Goal: Task Accomplishment & Management: Use online tool/utility

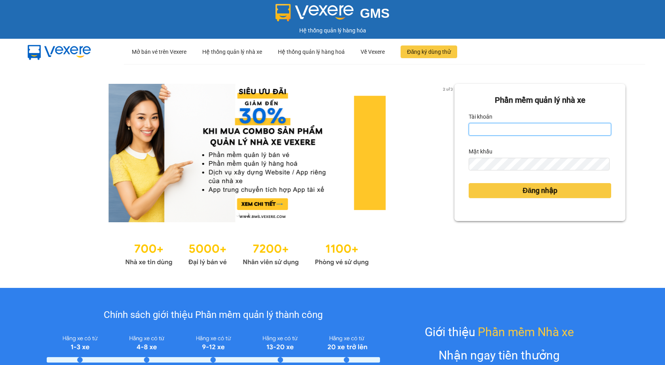
drag, startPoint x: 536, startPoint y: 129, endPoint x: 533, endPoint y: 136, distance: 7.9
click at [534, 129] on input "Tài khoản" at bounding box center [539, 129] width 142 height 13
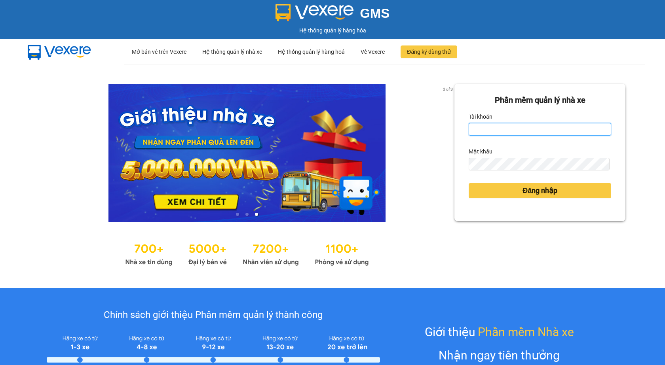
type input "hanvng.petrobp"
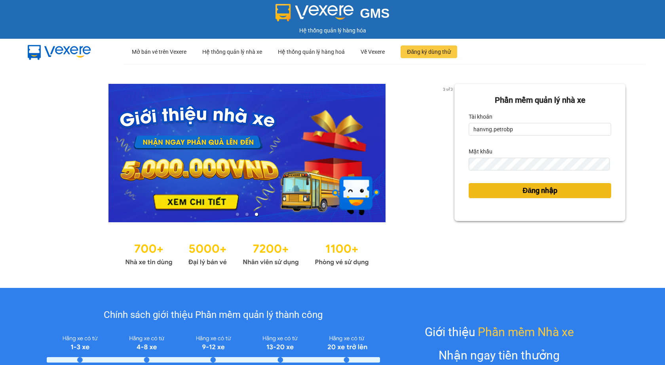
drag, startPoint x: 514, startPoint y: 191, endPoint x: 494, endPoint y: 199, distance: 21.5
click at [515, 193] on button "Đăng nhập" at bounding box center [539, 190] width 142 height 15
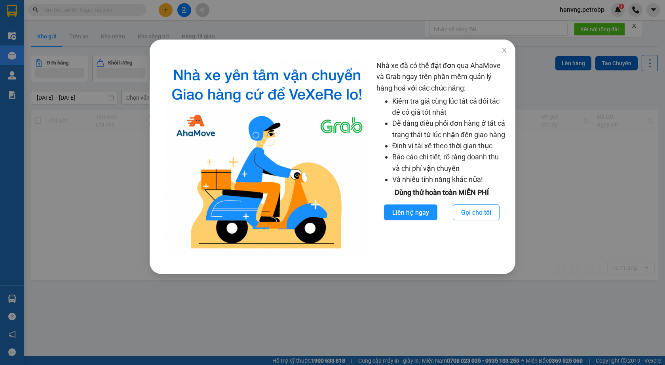
click at [560, 116] on div "Nhà xe đã có thể đặt đơn qua AhaMove và Grab ngay trên phần mềm quản lý hàng ho…" at bounding box center [332, 182] width 665 height 365
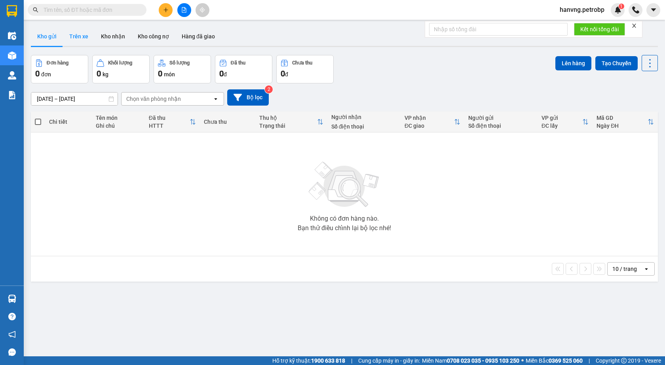
click at [77, 39] on button "Trên xe" at bounding box center [79, 36] width 32 height 19
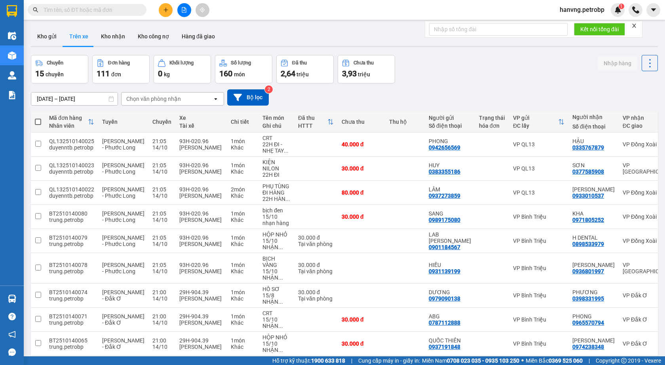
click at [91, 102] on div "ver 1.8.147 Kho gửi Trên xe Kho nhận Kho công nợ Hàng đã giao Chuyến 15 chuyến …" at bounding box center [344, 219] width 633 height 391
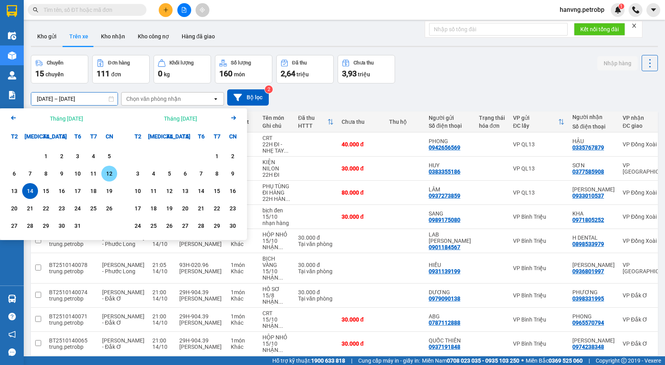
click at [114, 172] on div "12" at bounding box center [109, 173] width 11 height 9
click at [30, 194] on div "14" at bounding box center [30, 190] width 11 height 9
type input "[DATE] – [DATE]"
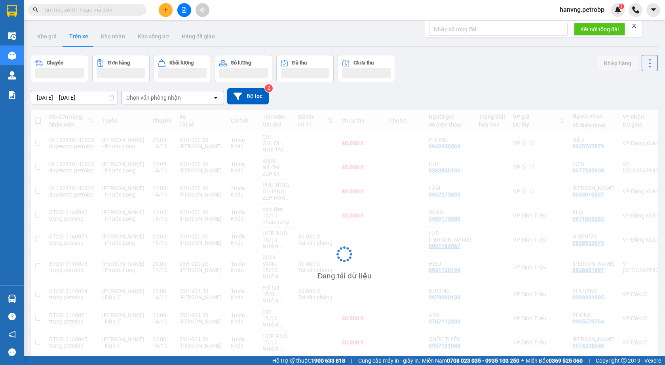
click at [193, 98] on div "Chọn văn phòng nhận" at bounding box center [166, 97] width 91 height 13
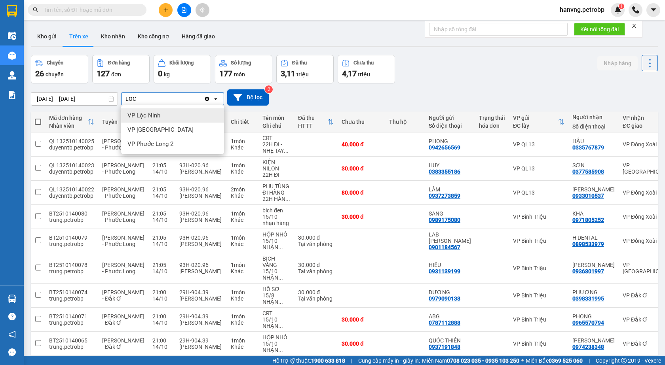
type input "LOC"
click at [167, 120] on div "VP Lộc Ninh" at bounding box center [172, 115] width 103 height 14
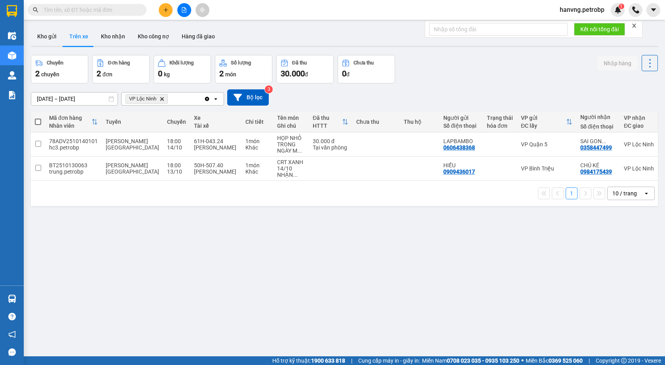
click at [378, 344] on div "ver 1.8.147 Kho gửi Trên xe Kho nhận Kho công nợ Hàng đã giao Chuyến 2 chuyến Đ…" at bounding box center [344, 206] width 633 height 365
drag, startPoint x: 256, startPoint y: 146, endPoint x: 296, endPoint y: 149, distance: 40.4
click at [277, 146] on div "TRONG NGÀY M ..." at bounding box center [291, 147] width 28 height 13
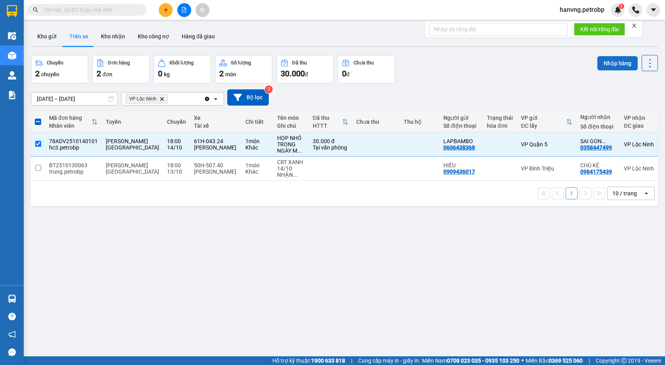
click at [608, 66] on button "Nhập hàng" at bounding box center [617, 63] width 40 height 14
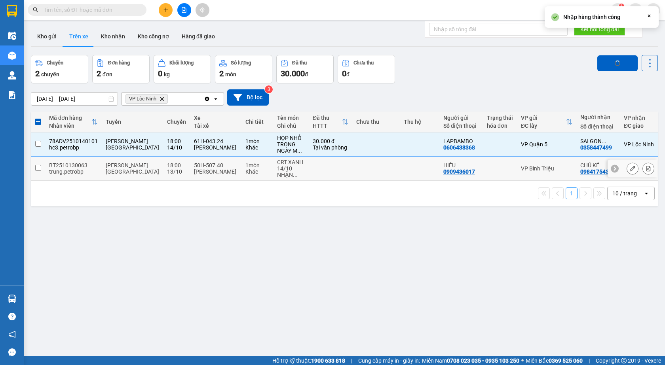
checkbox input "false"
